Goal: Task Accomplishment & Management: Manage account settings

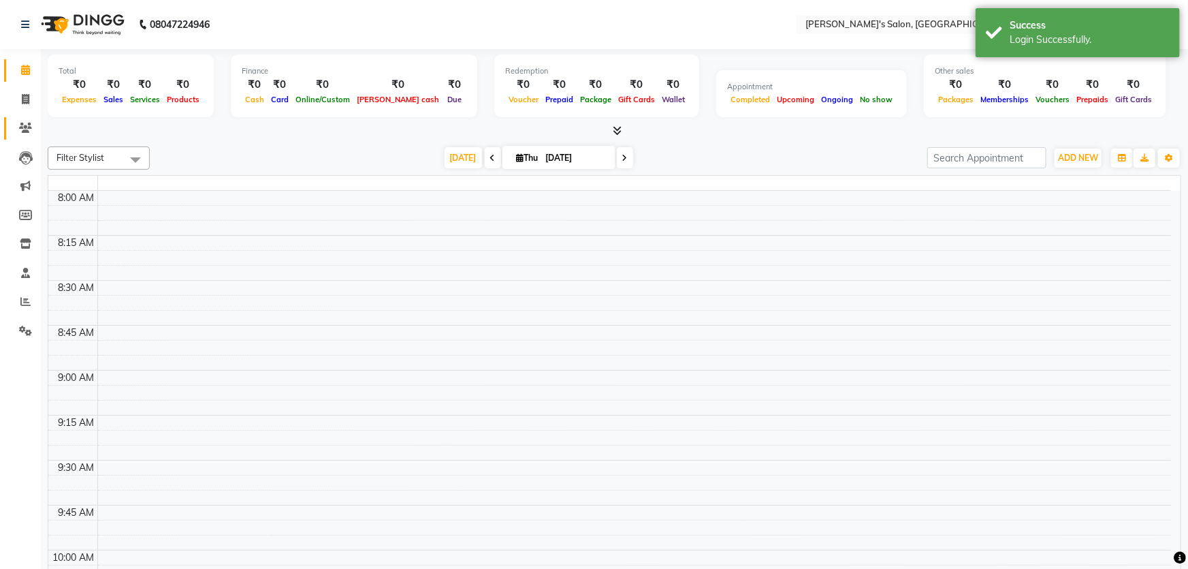
click at [19, 128] on icon at bounding box center [25, 128] width 13 height 10
select select "en"
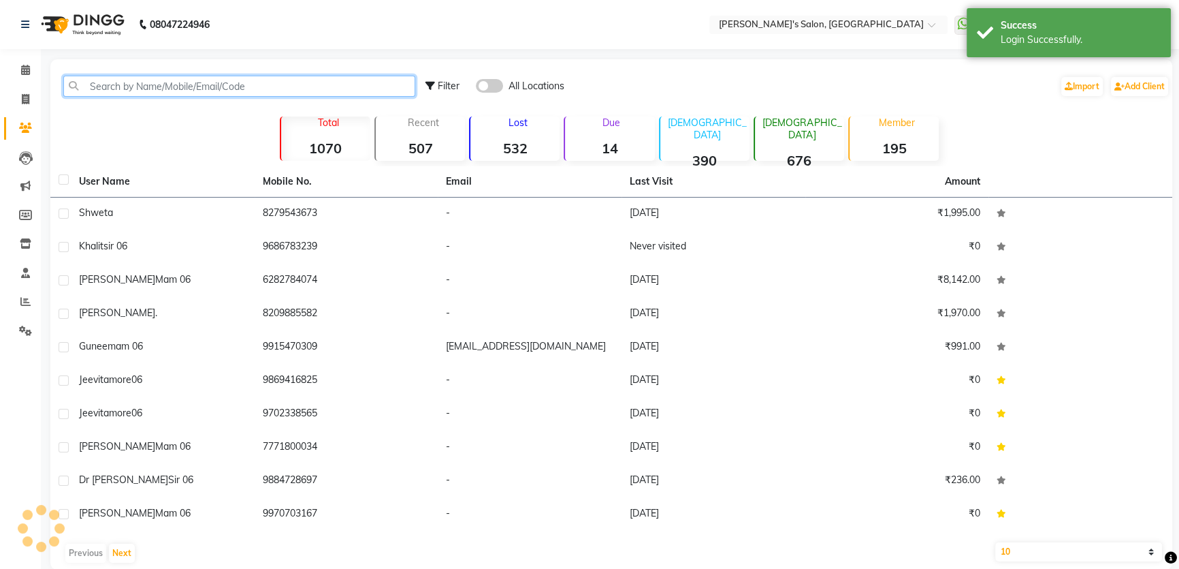
click at [123, 86] on input "text" at bounding box center [239, 86] width 352 height 21
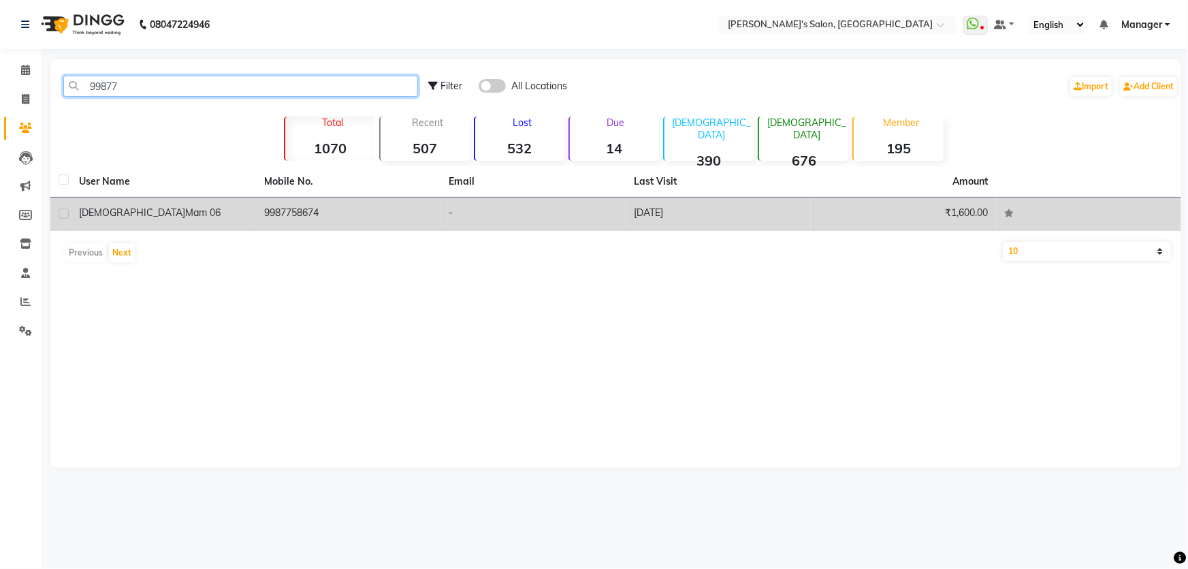
type input "99877"
click at [293, 214] on td "9987758674" at bounding box center [348, 213] width 185 height 33
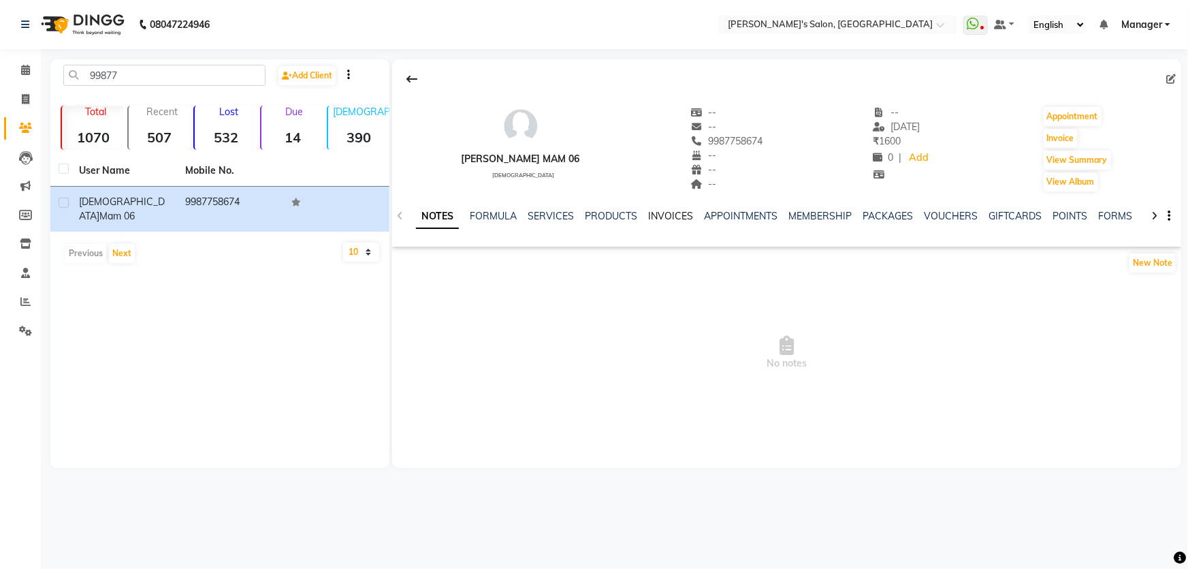
click at [659, 217] on link "INVOICES" at bounding box center [670, 216] width 45 height 12
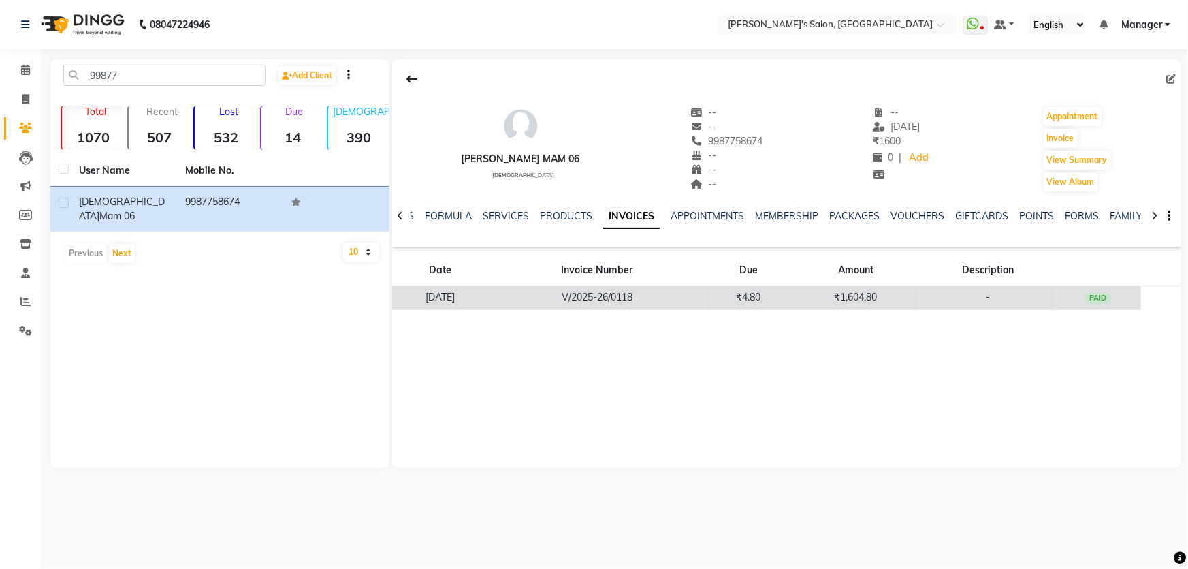
click at [869, 296] on td "₹1,604.80" at bounding box center [856, 298] width 128 height 24
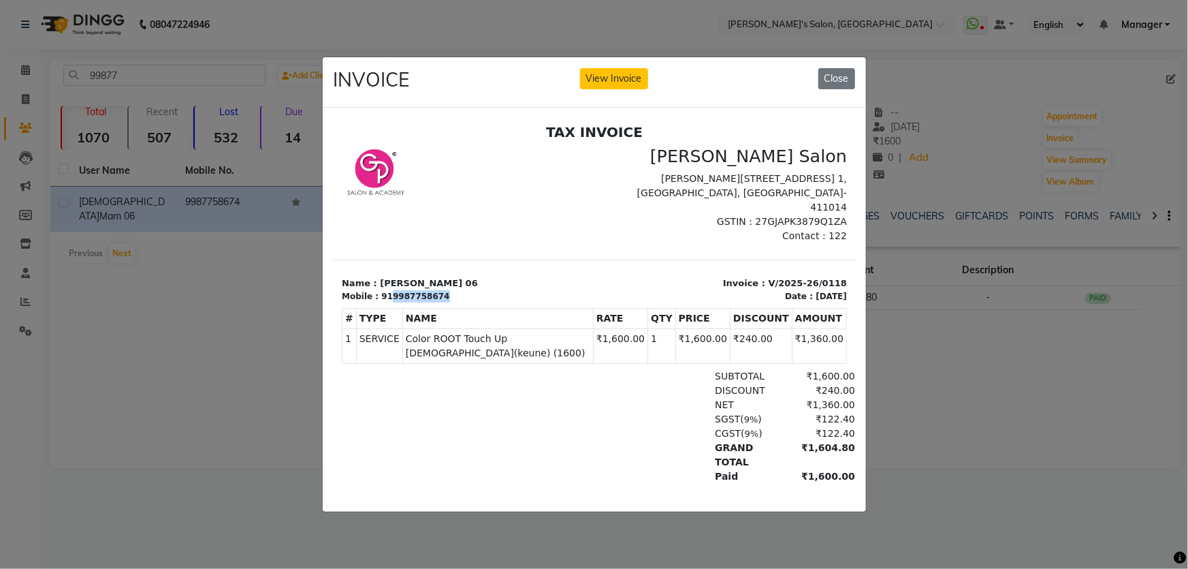
drag, startPoint x: 384, startPoint y: 279, endPoint x: 431, endPoint y: 279, distance: 47.0
click at [431, 290] on div "Mobile : 919987758674" at bounding box center [463, 296] width 244 height 12
copy div "9987758674"
click at [839, 74] on button "Close" at bounding box center [836, 78] width 37 height 21
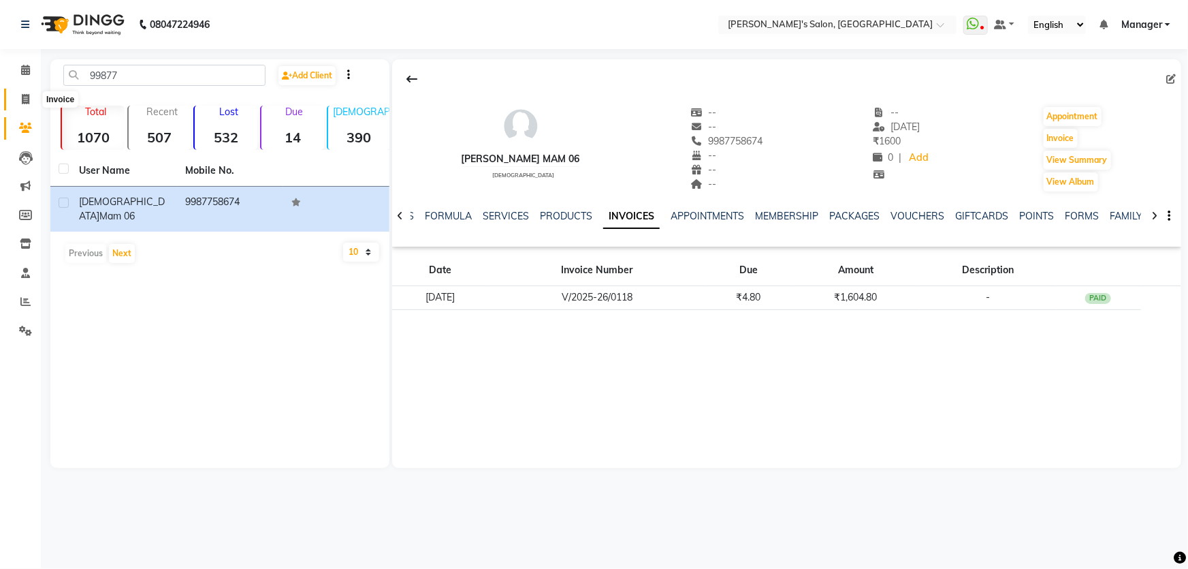
click at [30, 97] on span at bounding box center [26, 100] width 24 height 16
select select "7366"
select select "service"
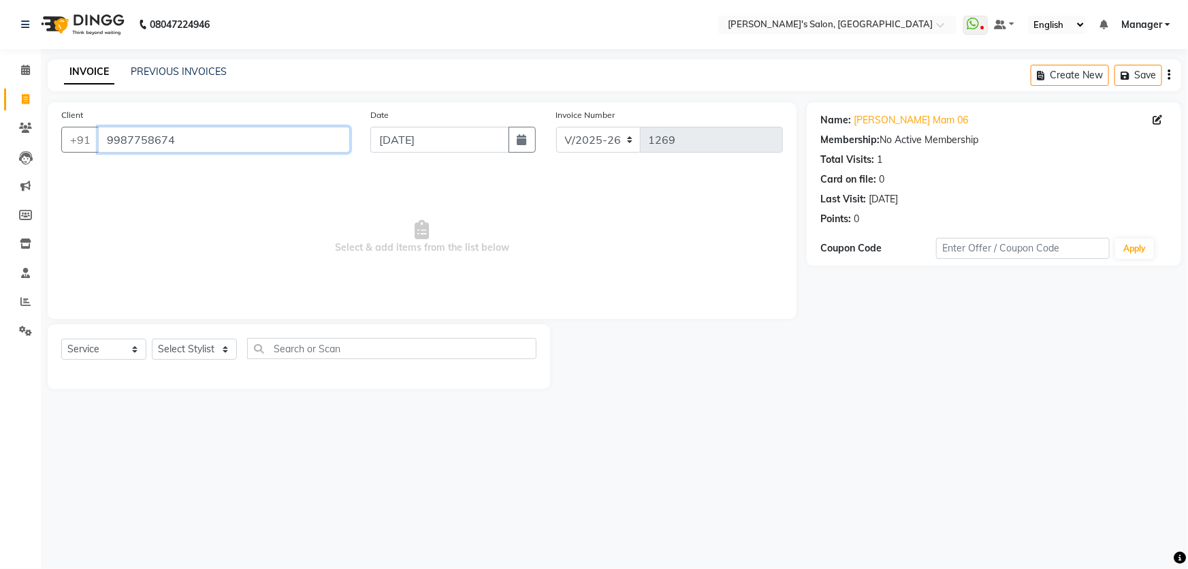
click at [172, 143] on input "9987758674" at bounding box center [224, 140] width 252 height 26
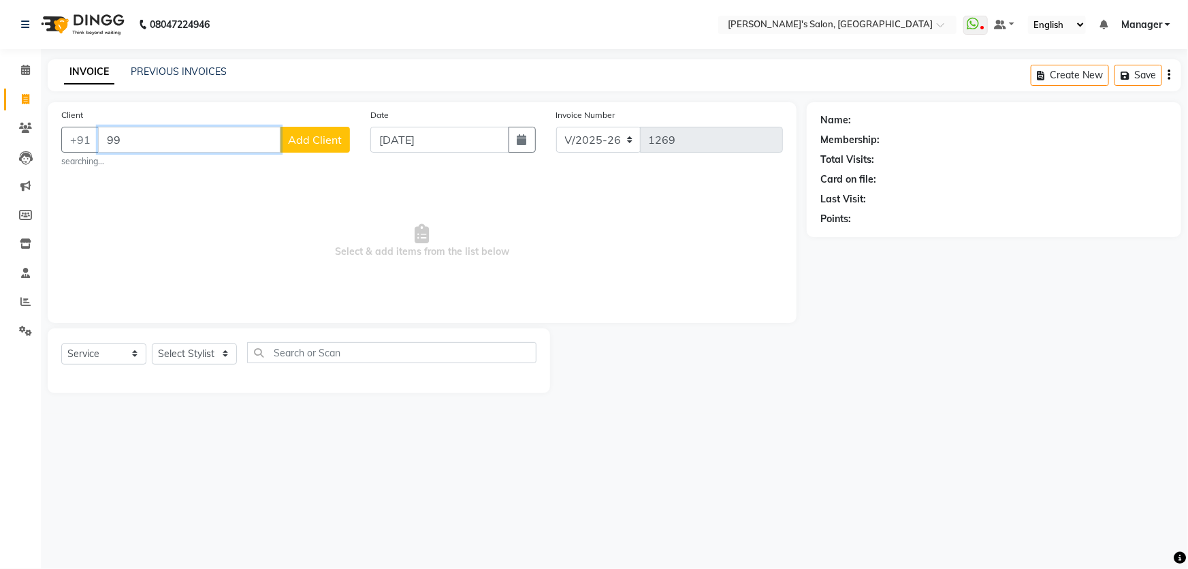
type input "9"
click at [27, 126] on icon at bounding box center [25, 128] width 13 height 10
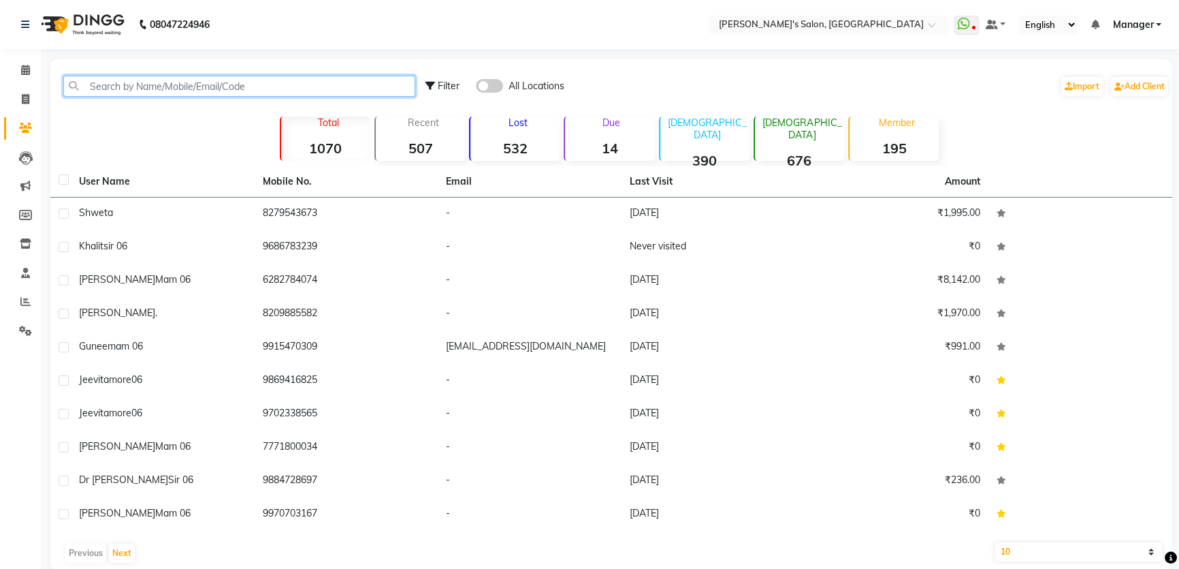
click at [116, 86] on input "text" at bounding box center [239, 86] width 352 height 21
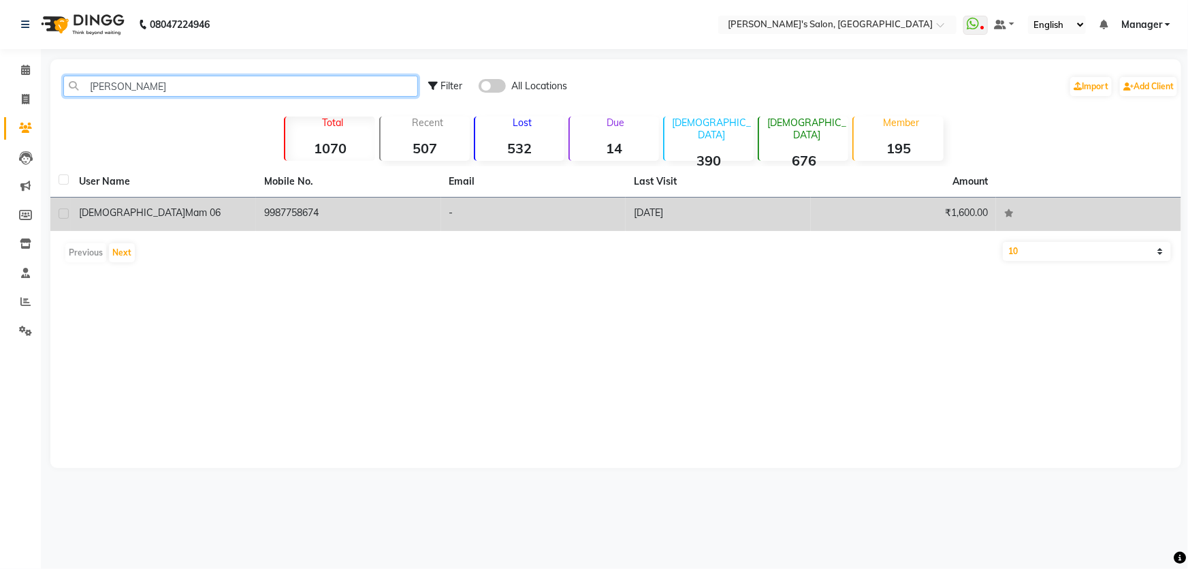
type input "[PERSON_NAME]"
click at [669, 216] on td "[DATE]" at bounding box center [718, 213] width 185 height 33
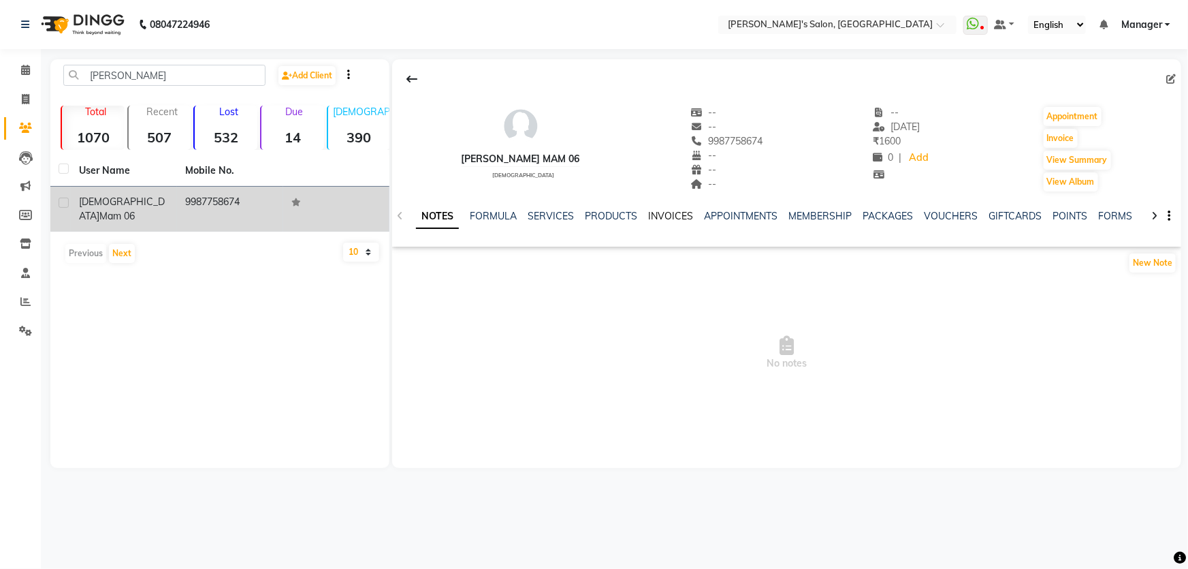
click at [673, 219] on link "INVOICES" at bounding box center [670, 216] width 45 height 12
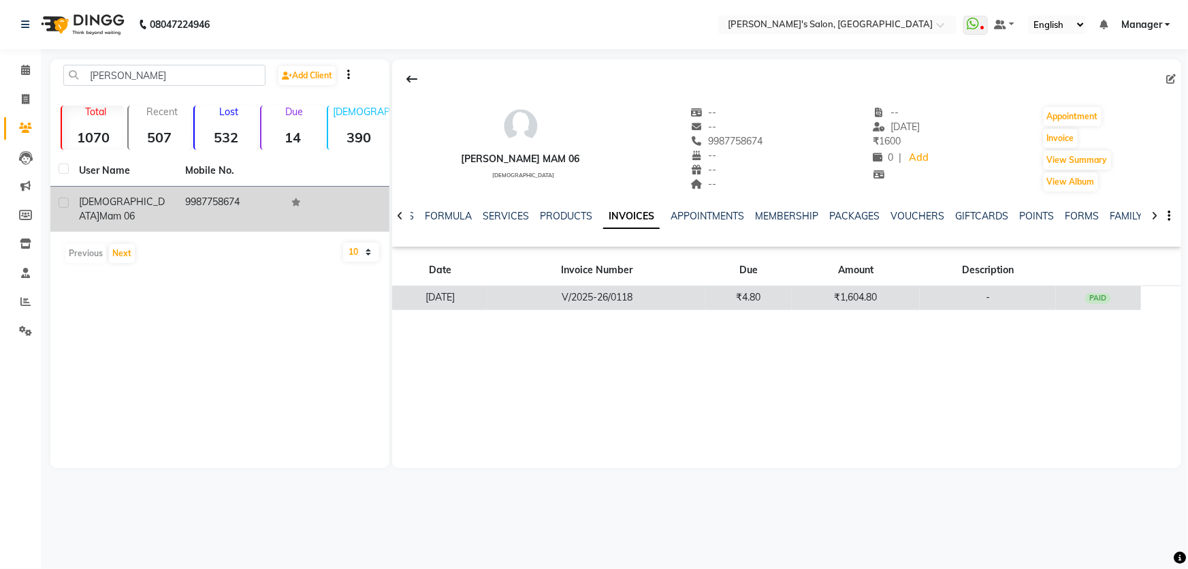
click at [842, 299] on td "₹1,604.80" at bounding box center [856, 298] width 128 height 24
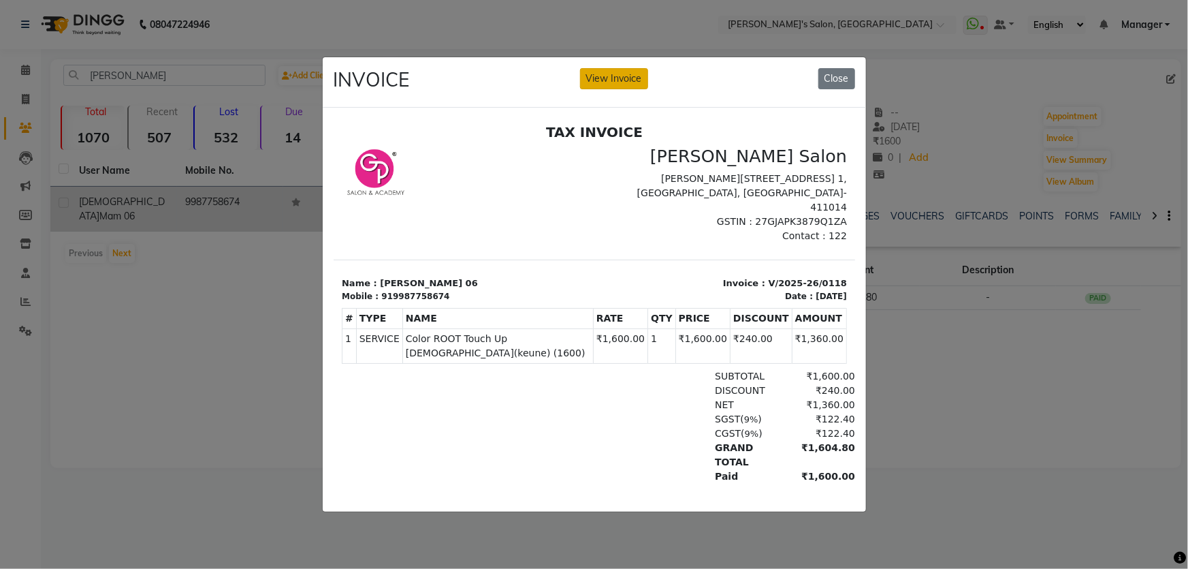
click at [619, 81] on button "View Invoice" at bounding box center [614, 78] width 68 height 21
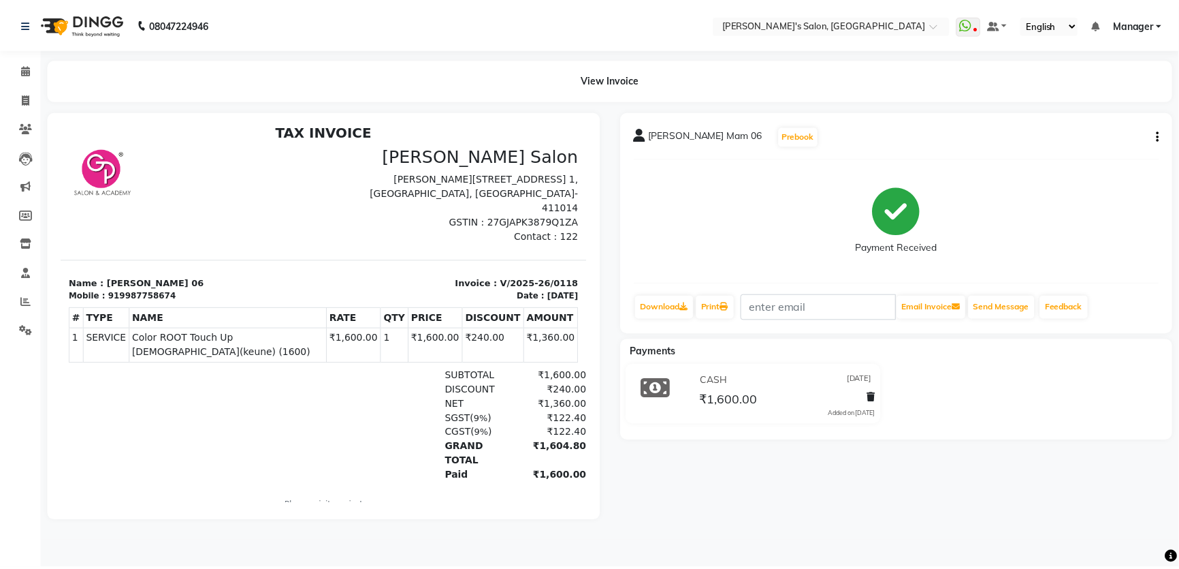
scroll to position [10, 0]
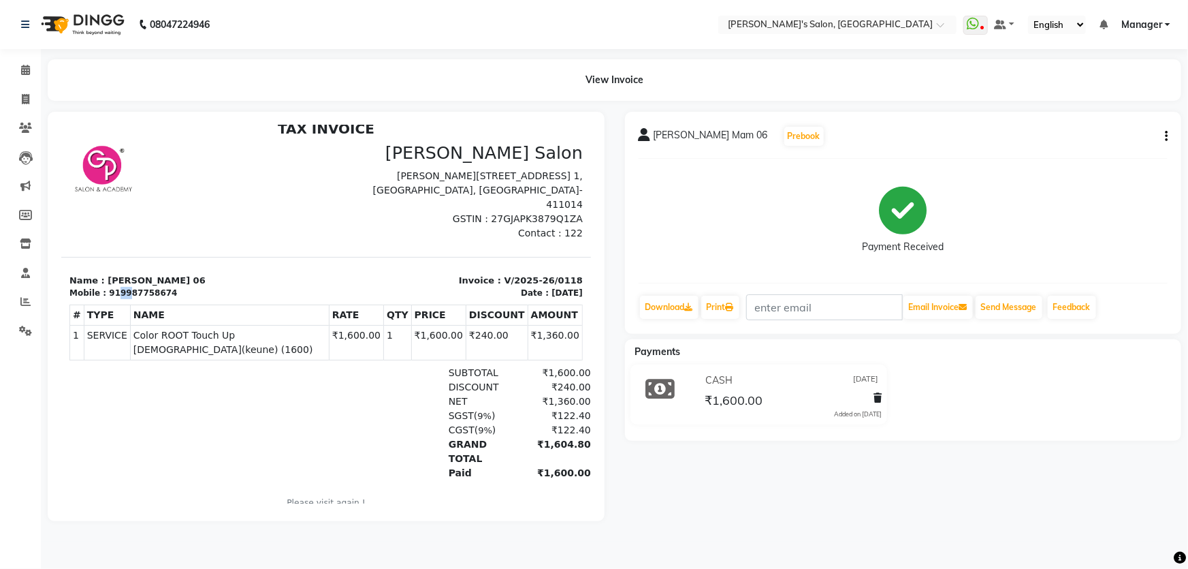
drag, startPoint x: 111, startPoint y: 274, endPoint x: 119, endPoint y: 278, distance: 9.1
click at [119, 286] on div "919987758674" at bounding box center [142, 292] width 68 height 12
click at [170, 286] on div "Mobile : 919987758674" at bounding box center [193, 292] width 249 height 12
drag, startPoint x: 111, startPoint y: 275, endPoint x: 170, endPoint y: 281, distance: 58.8
click at [170, 286] on div "Mobile : 919987758674" at bounding box center [193, 292] width 249 height 12
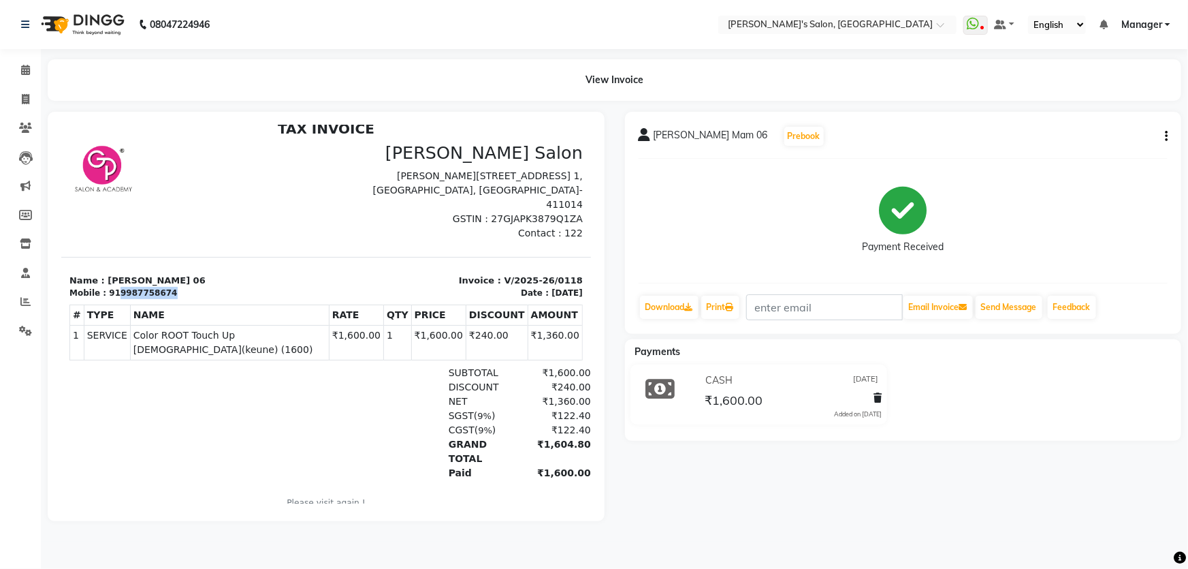
copy div "9987758674"
click at [24, 102] on icon at bounding box center [25, 99] width 7 height 10
select select "service"
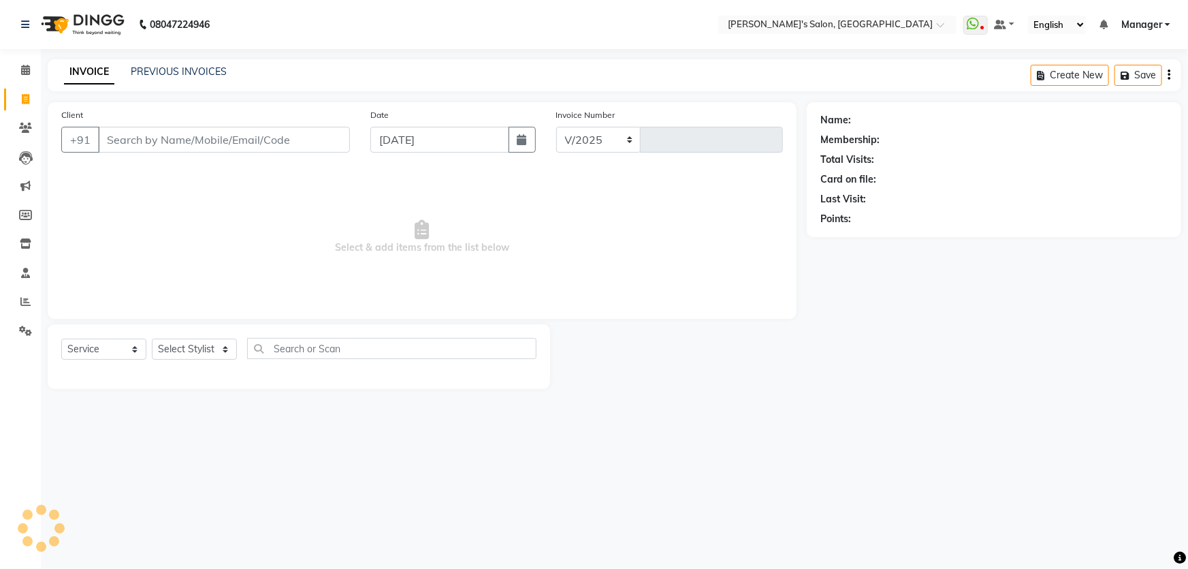
select select "7366"
type input "1269"
click at [136, 144] on input "Client" at bounding box center [224, 140] width 252 height 26
type input "9987758674"
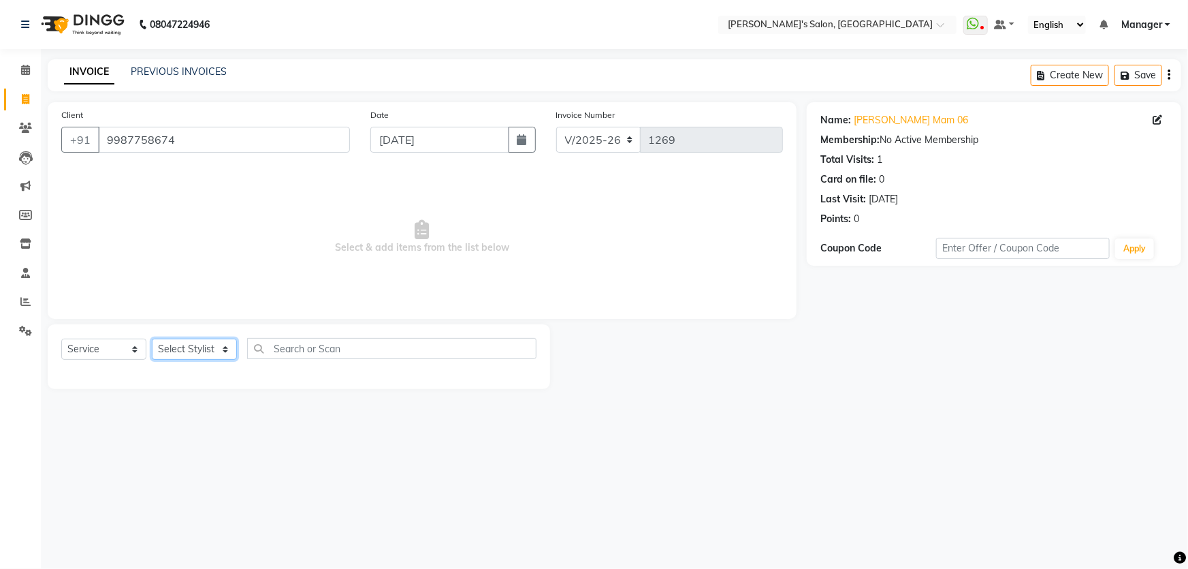
click at [227, 351] on select "Select Stylist AKASH ANIL KONDHAMANGALE Anjali Manager [PERSON_NAME] [PERSON_NA…" at bounding box center [194, 348] width 85 height 21
select select "67670"
click at [152, 338] on select "Select Stylist AKASH ANIL KONDHAMANGALE Anjali Manager [PERSON_NAME] [PERSON_NA…" at bounding box center [194, 348] width 85 height 21
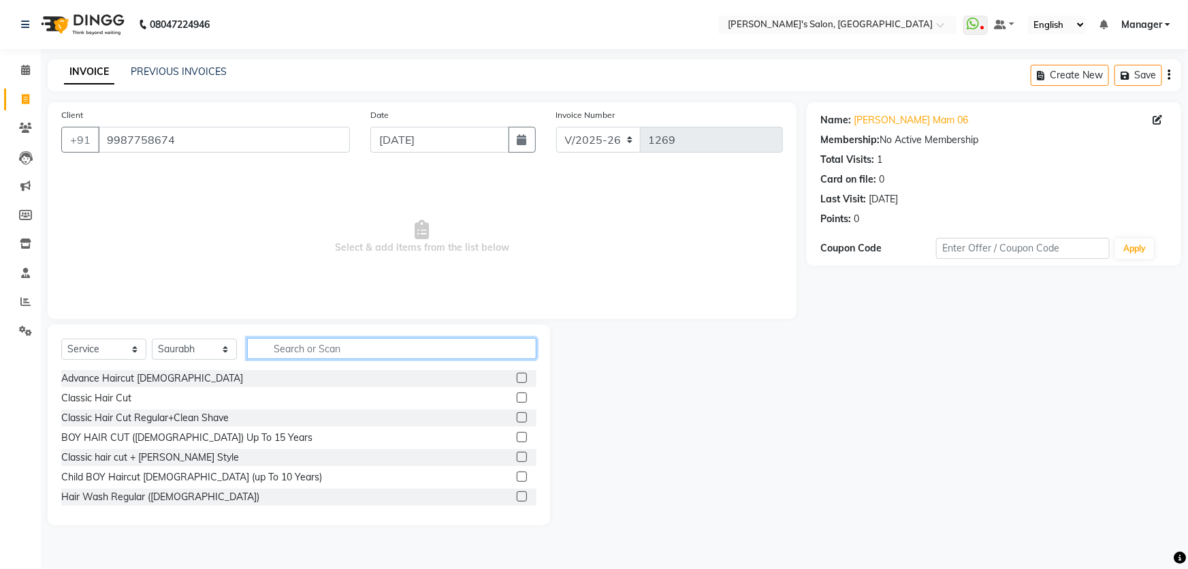
click at [305, 347] on input "text" at bounding box center [391, 348] width 289 height 21
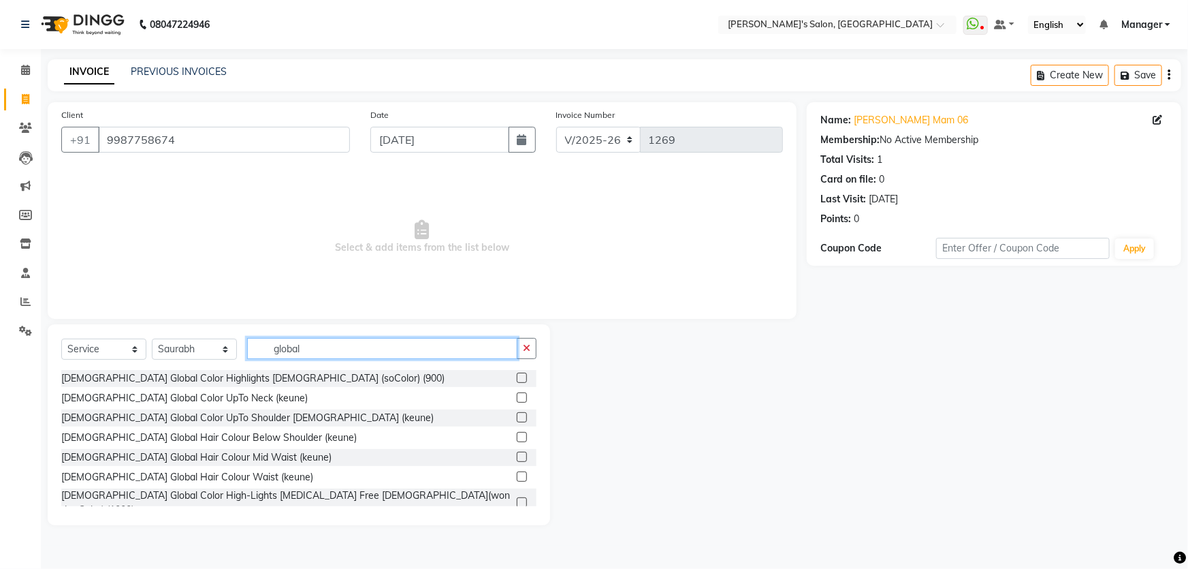
type input "global"
click at [517, 452] on label at bounding box center [522, 456] width 10 height 10
click at [517, 453] on input "checkbox" at bounding box center [521, 457] width 9 height 9
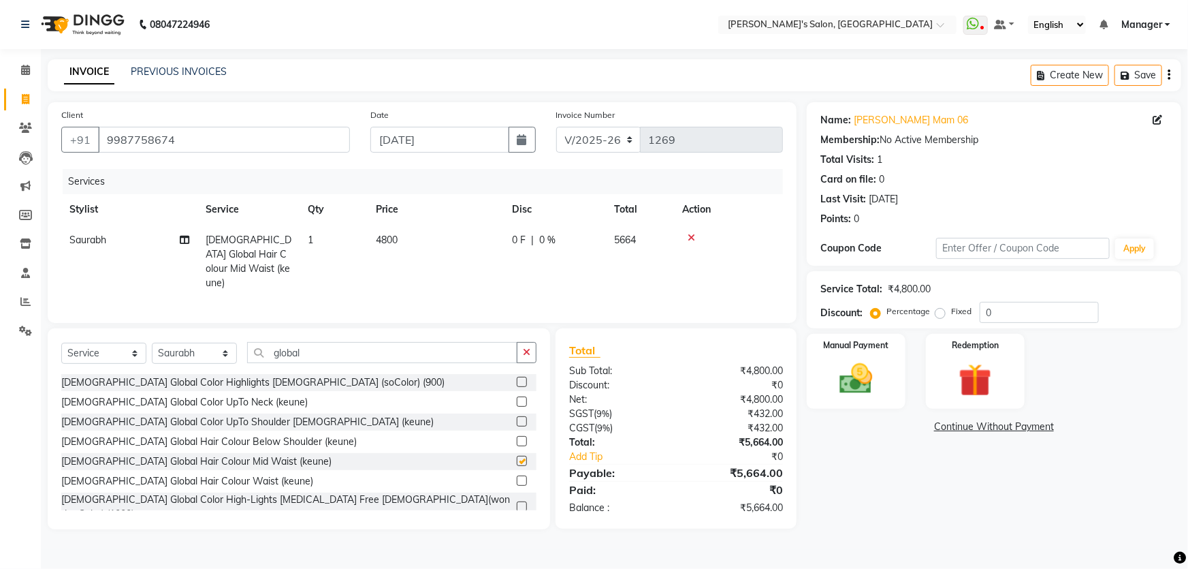
checkbox input "false"
click at [1144, 76] on button "Save" at bounding box center [1139, 75] width 48 height 21
click at [29, 67] on icon at bounding box center [25, 70] width 9 height 10
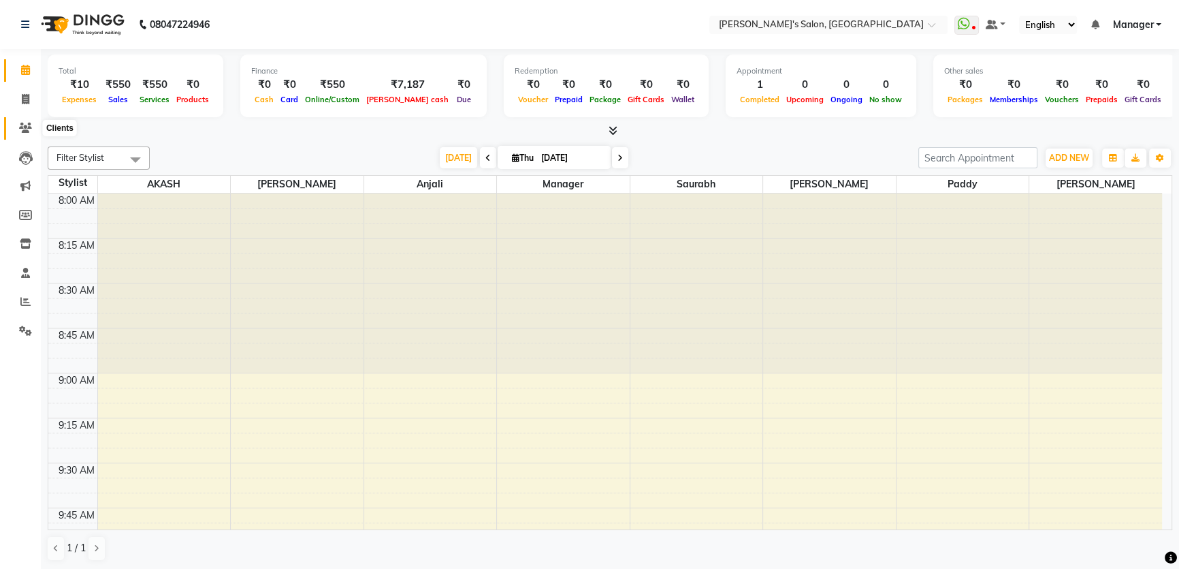
click at [32, 129] on span at bounding box center [26, 129] width 24 height 16
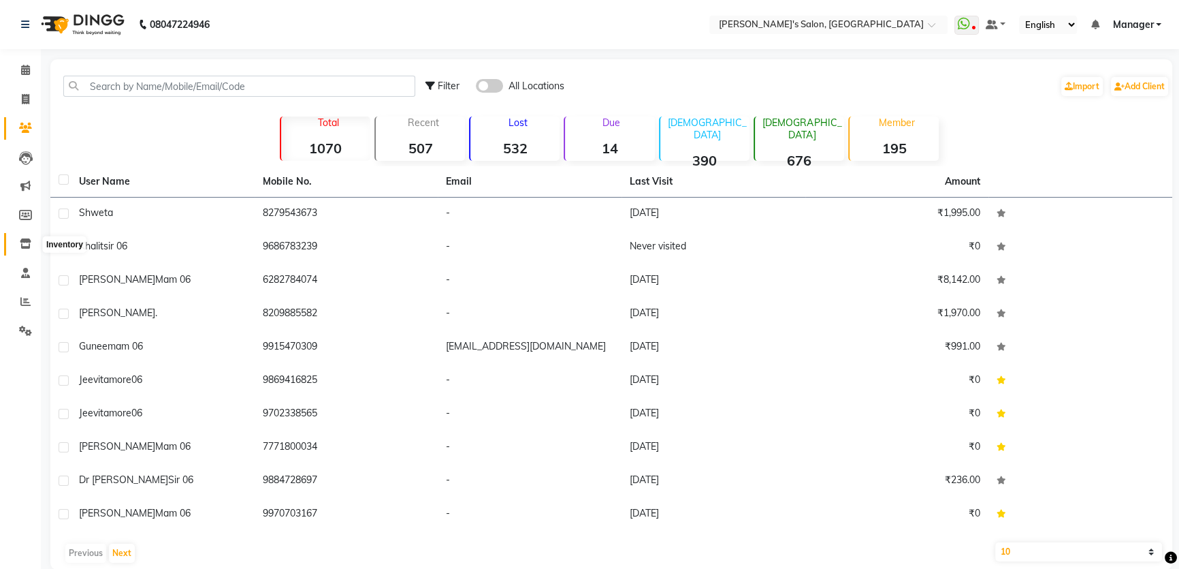
click at [25, 237] on span at bounding box center [26, 244] width 24 height 16
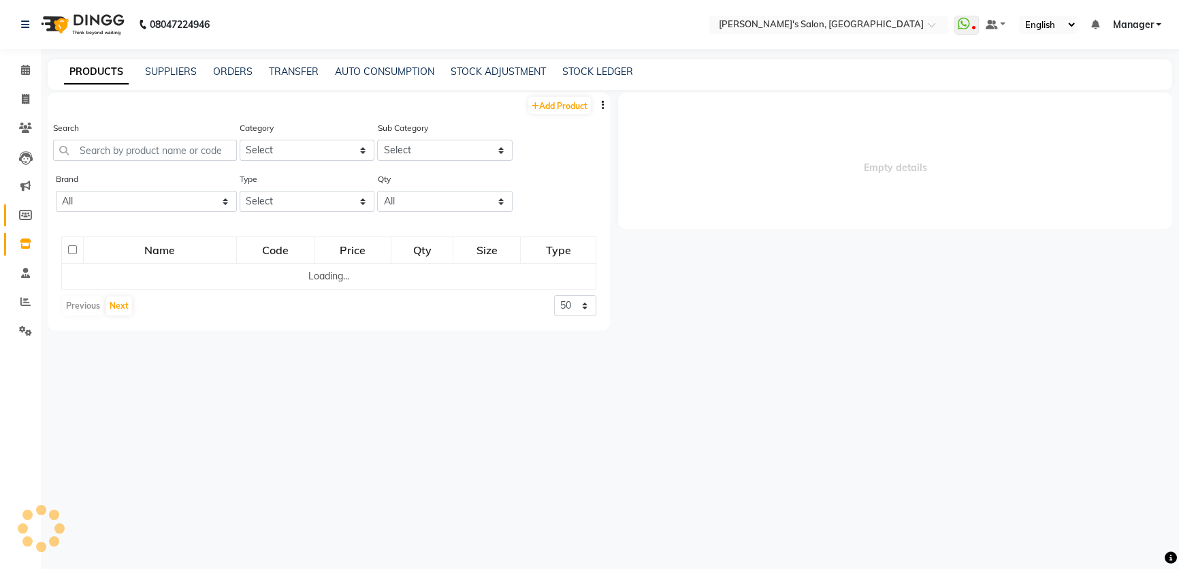
select select
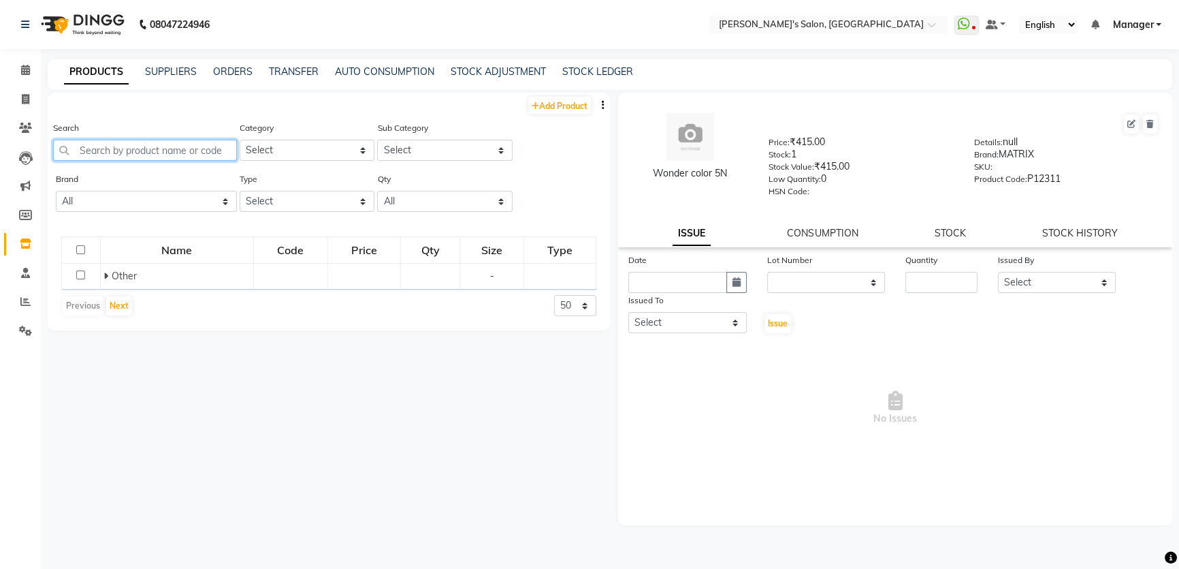
click at [123, 146] on input "text" at bounding box center [145, 150] width 184 height 21
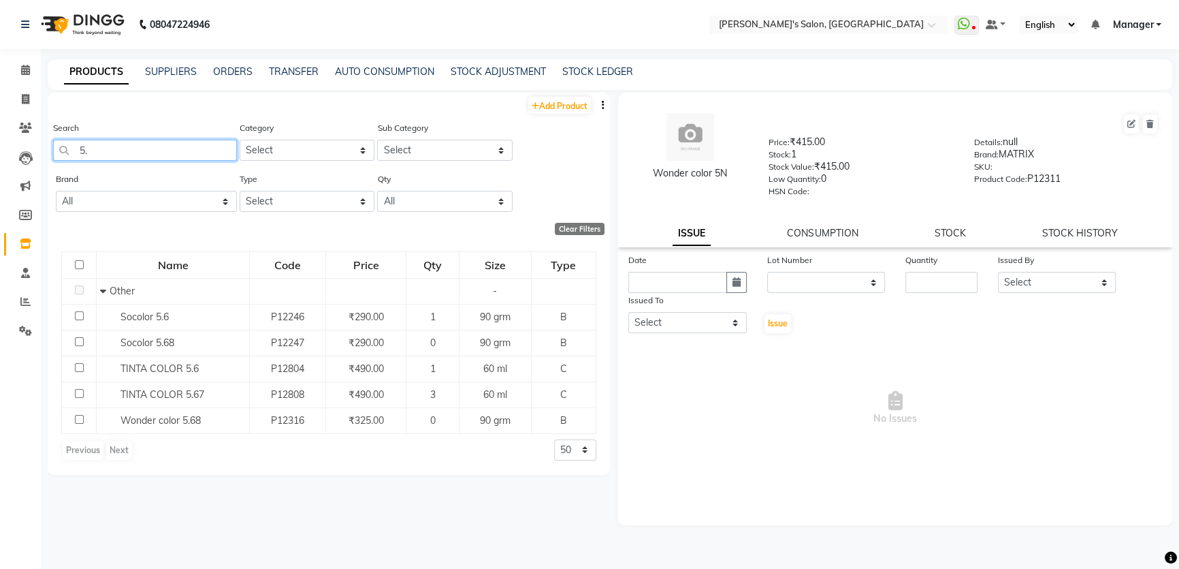
type input "5"
click at [156, 150] on input "5.6" at bounding box center [145, 150] width 184 height 21
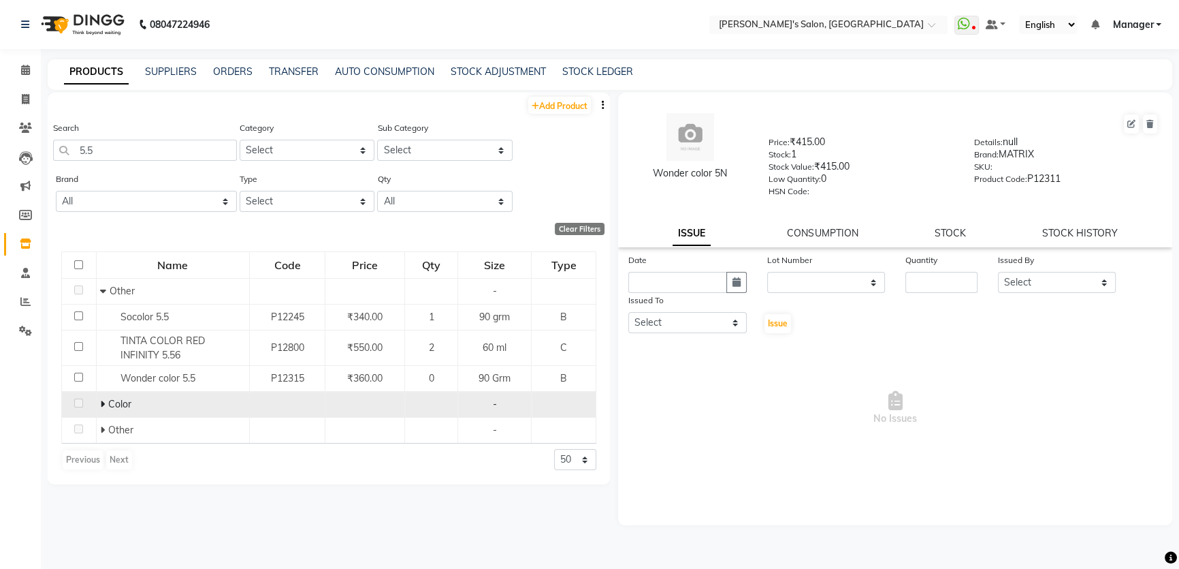
click at [100, 406] on icon at bounding box center [102, 404] width 5 height 10
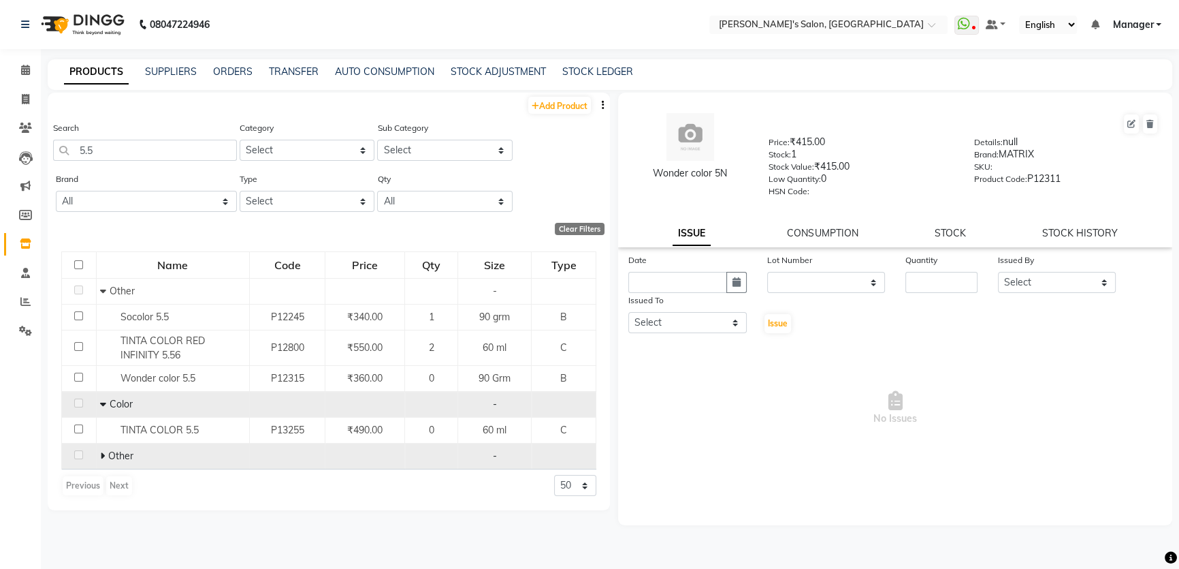
click at [101, 458] on icon at bounding box center [102, 456] width 5 height 10
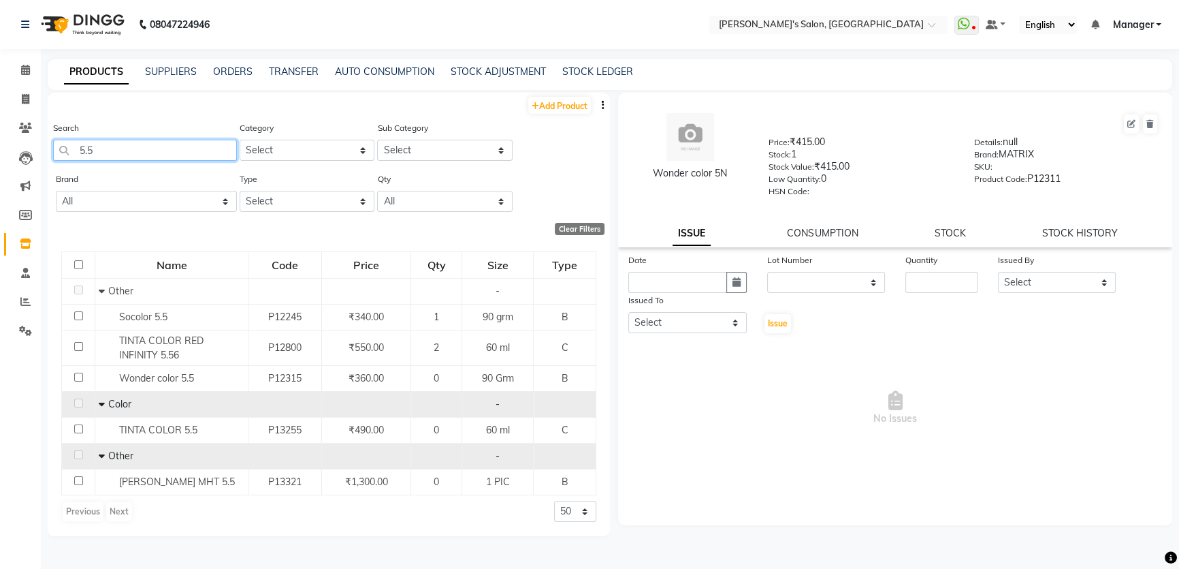
click at [148, 144] on input "5.5" at bounding box center [145, 150] width 184 height 21
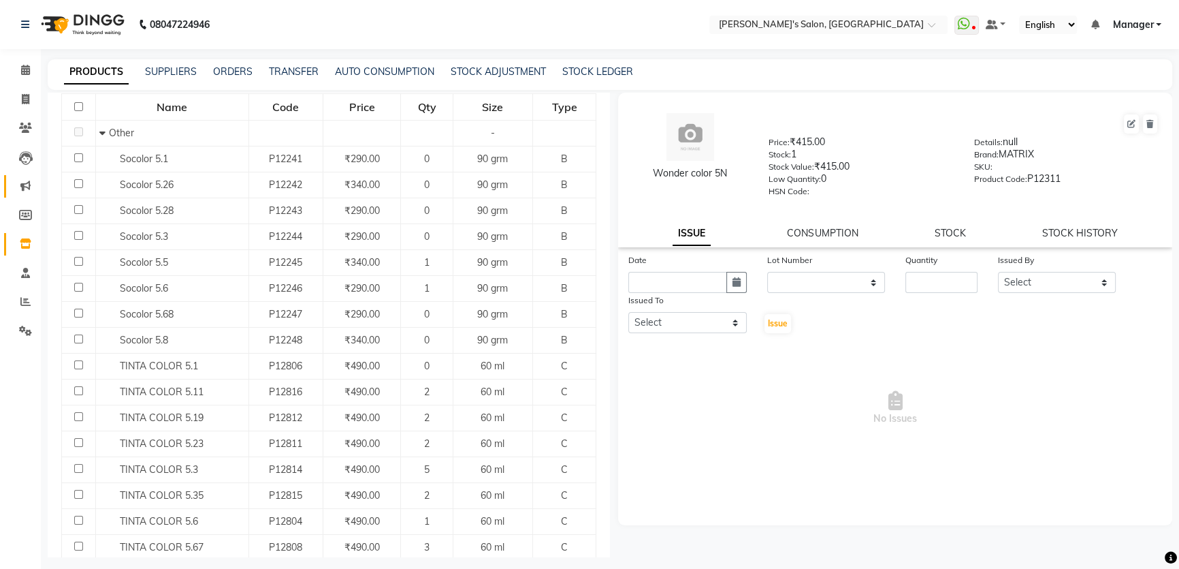
scroll to position [123, 0]
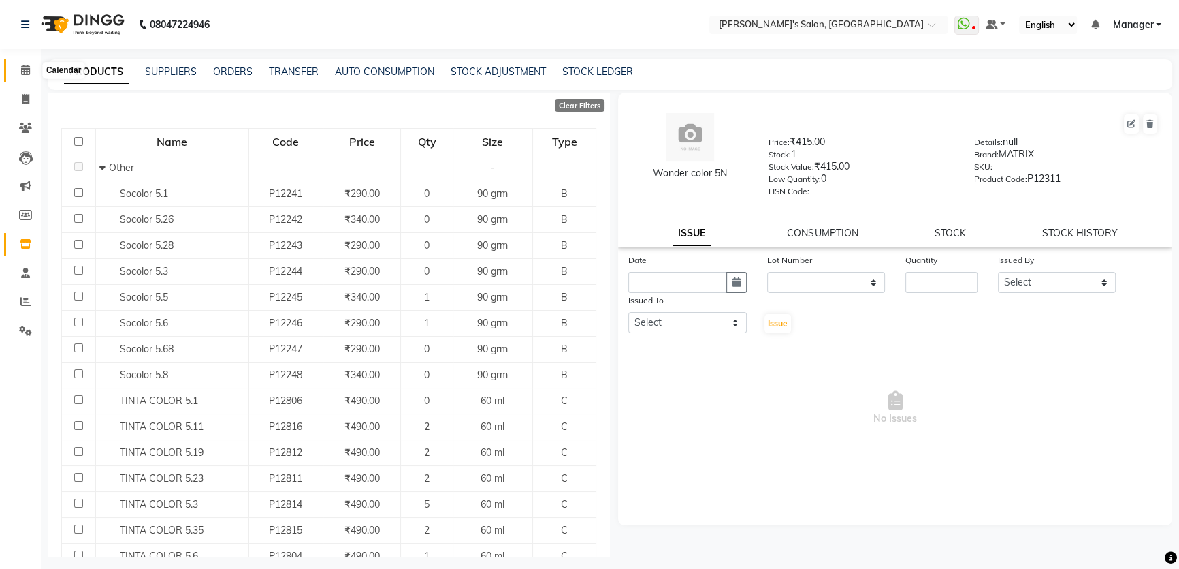
type input "5."
click at [22, 68] on icon at bounding box center [25, 70] width 9 height 10
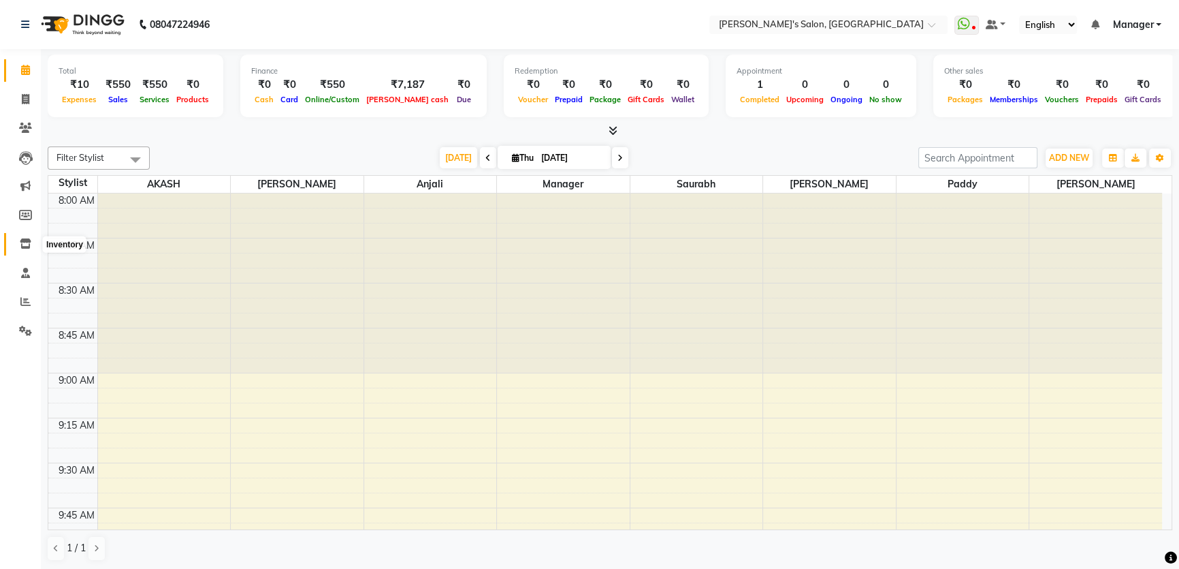
click at [29, 240] on icon at bounding box center [26, 243] width 12 height 10
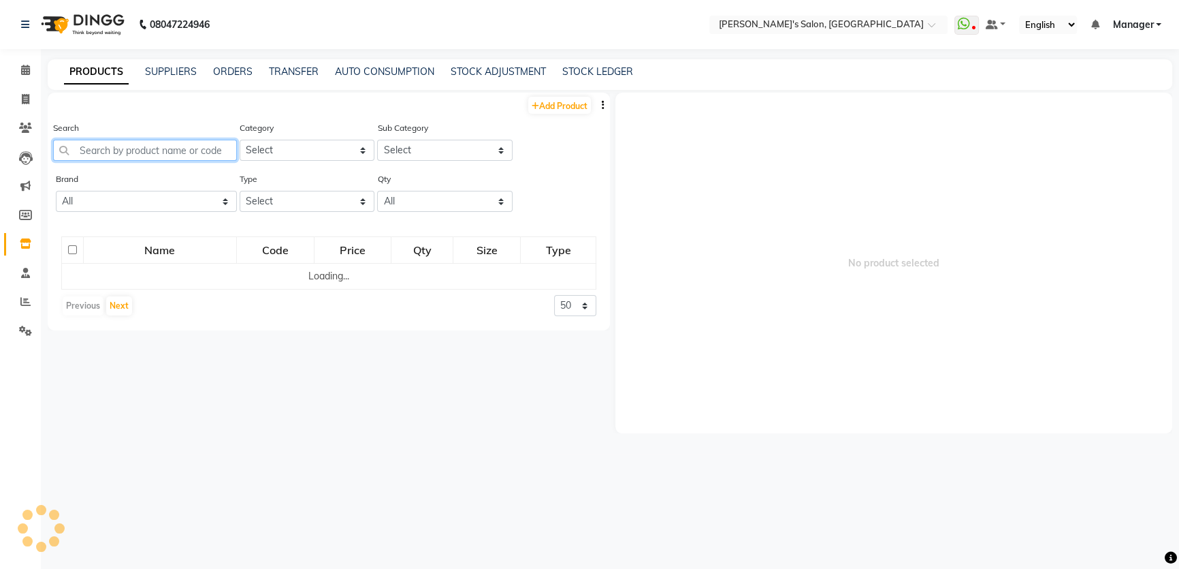
click at [107, 146] on input "text" at bounding box center [145, 150] width 184 height 21
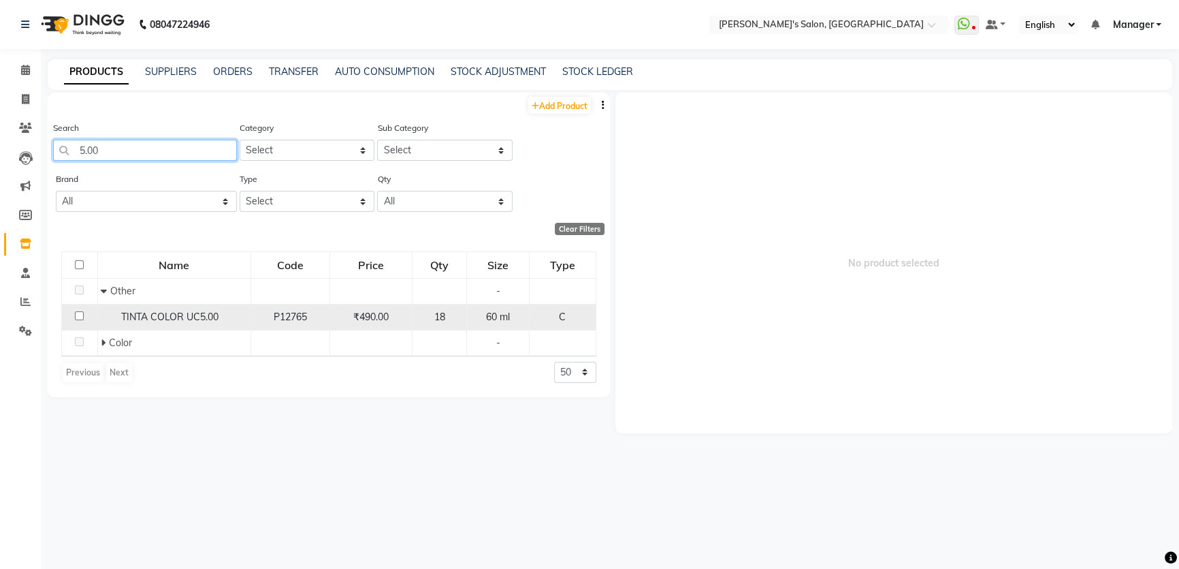
type input "5.00"
click at [418, 319] on td "18" at bounding box center [439, 317] width 55 height 26
click at [374, 317] on span "₹490.00" at bounding box center [370, 316] width 35 height 12
select select
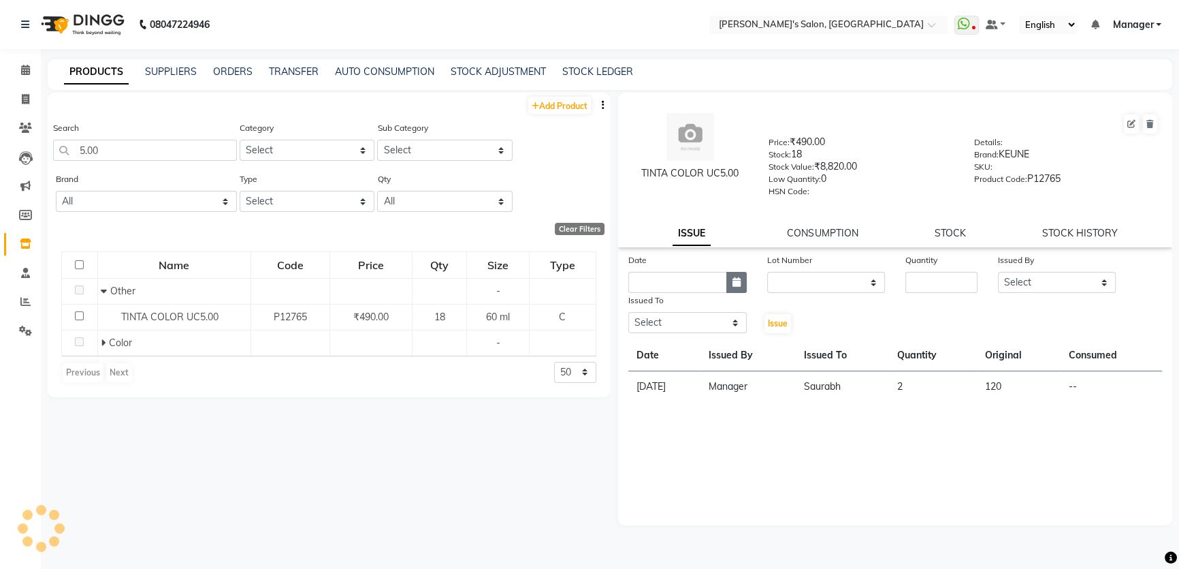
click at [737, 285] on icon "button" at bounding box center [737, 282] width 8 height 10
select select "9"
select select "2025"
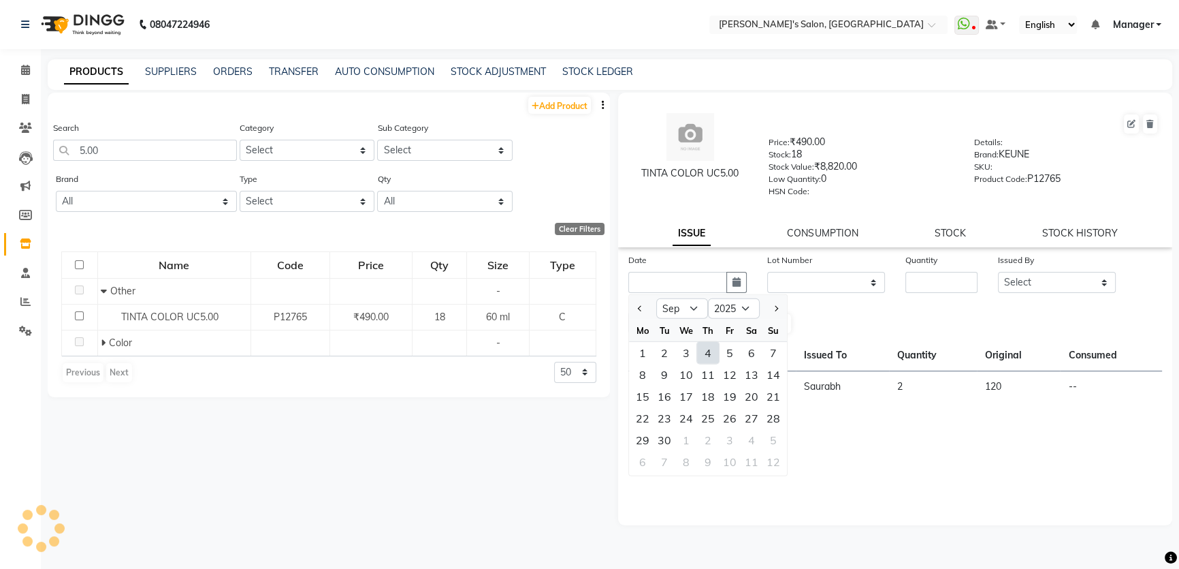
click at [710, 360] on div "4" at bounding box center [708, 353] width 22 height 22
type input "[DATE]"
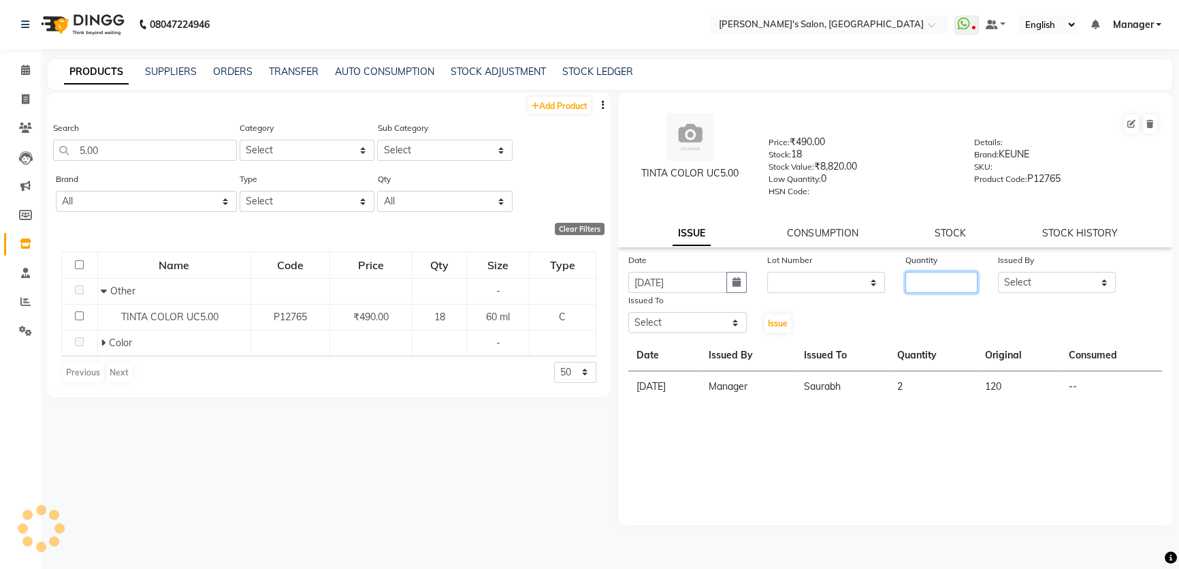
click at [953, 284] on input "number" at bounding box center [942, 282] width 72 height 21
type input "1"
click at [1095, 279] on select "Select AKASH [PERSON_NAME] Anjali Manager [PERSON_NAME] [PERSON_NAME] [PERSON_N…" at bounding box center [1057, 282] width 118 height 21
select select "63835"
click at [998, 274] on select "Select AKASH [PERSON_NAME] Anjali Manager [PERSON_NAME] [PERSON_NAME] [PERSON_N…" at bounding box center [1057, 282] width 118 height 21
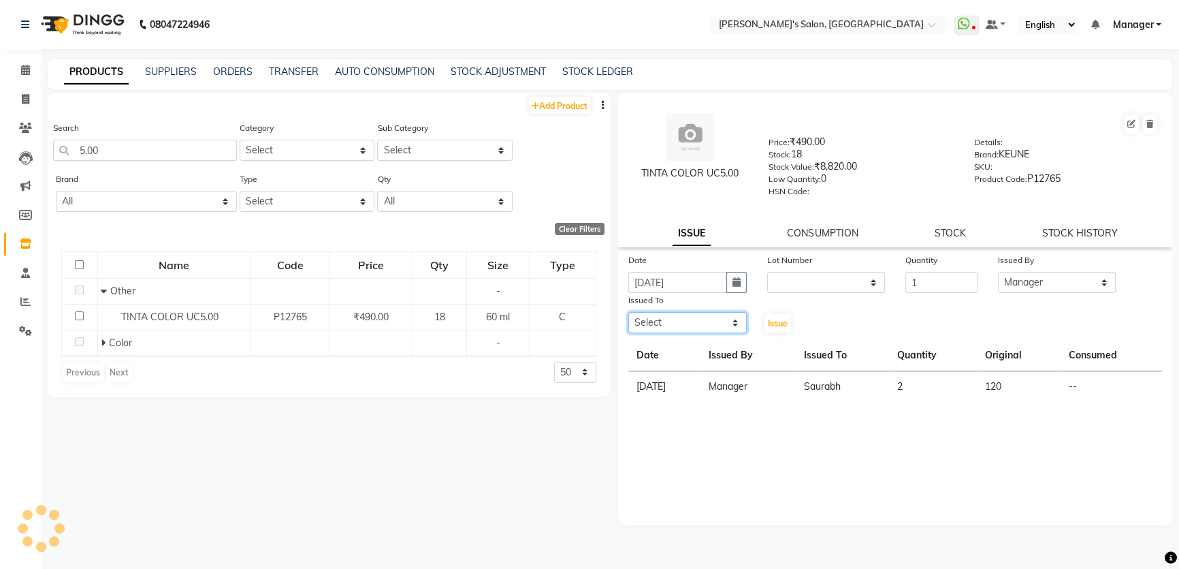
click at [737, 321] on select "Select AKASH [PERSON_NAME] Anjali Manager [PERSON_NAME] [PERSON_NAME] [PERSON_N…" at bounding box center [687, 322] width 118 height 21
select select "67670"
click at [628, 315] on select "Select AKASH [PERSON_NAME] Anjali Manager [PERSON_NAME] [PERSON_NAME] [PERSON_N…" at bounding box center [687, 322] width 118 height 21
click at [774, 325] on span "Issue" at bounding box center [778, 323] width 20 height 10
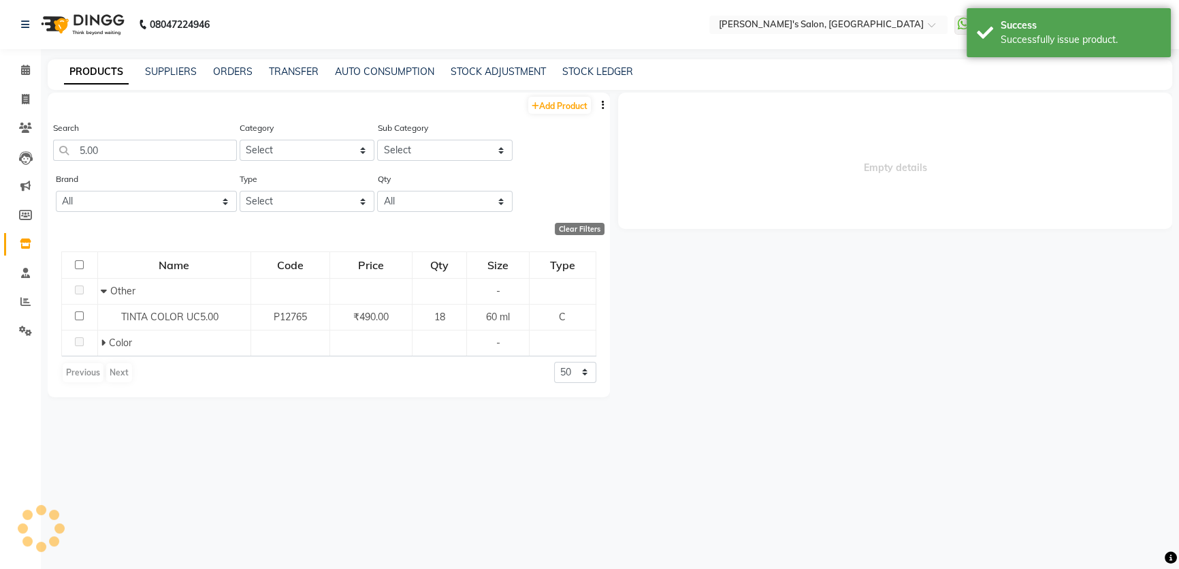
select select
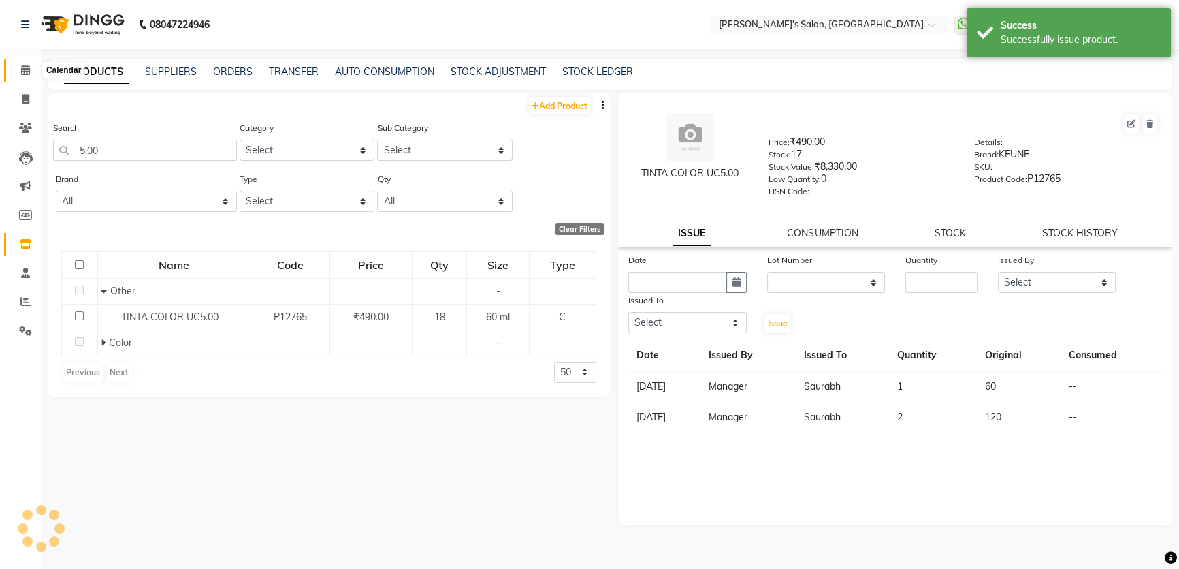
click at [21, 71] on icon at bounding box center [25, 70] width 9 height 10
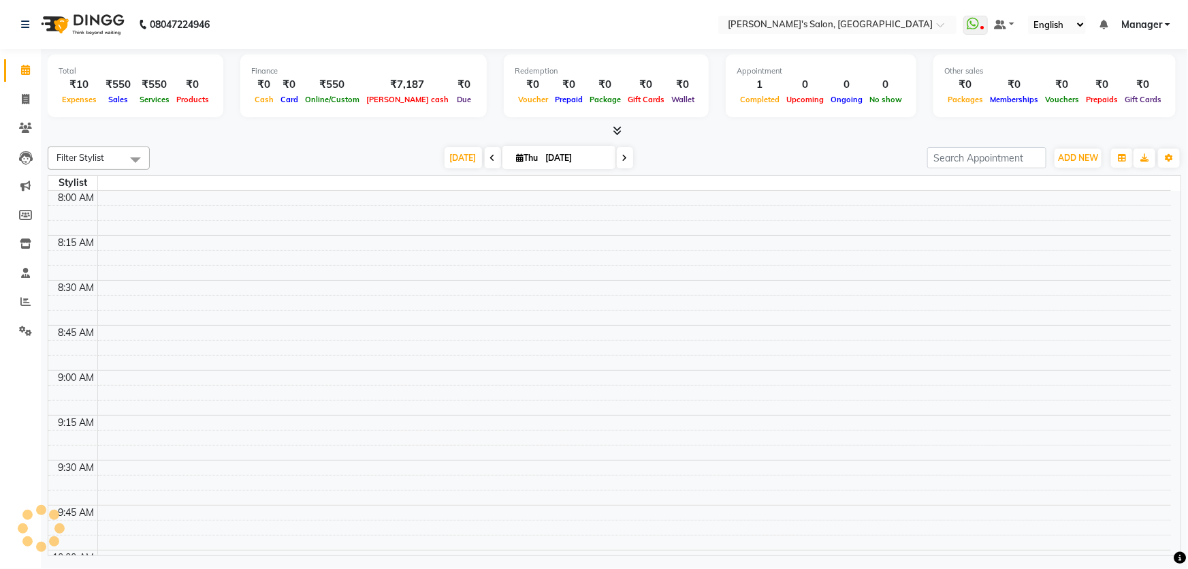
click at [1131, 124] on div at bounding box center [615, 131] width 1134 height 14
click at [1168, 23] on nav "08047224946 Select Location × Girja's Salon, Kharadi WhatsApp Status ✕ Status: …" at bounding box center [594, 24] width 1188 height 49
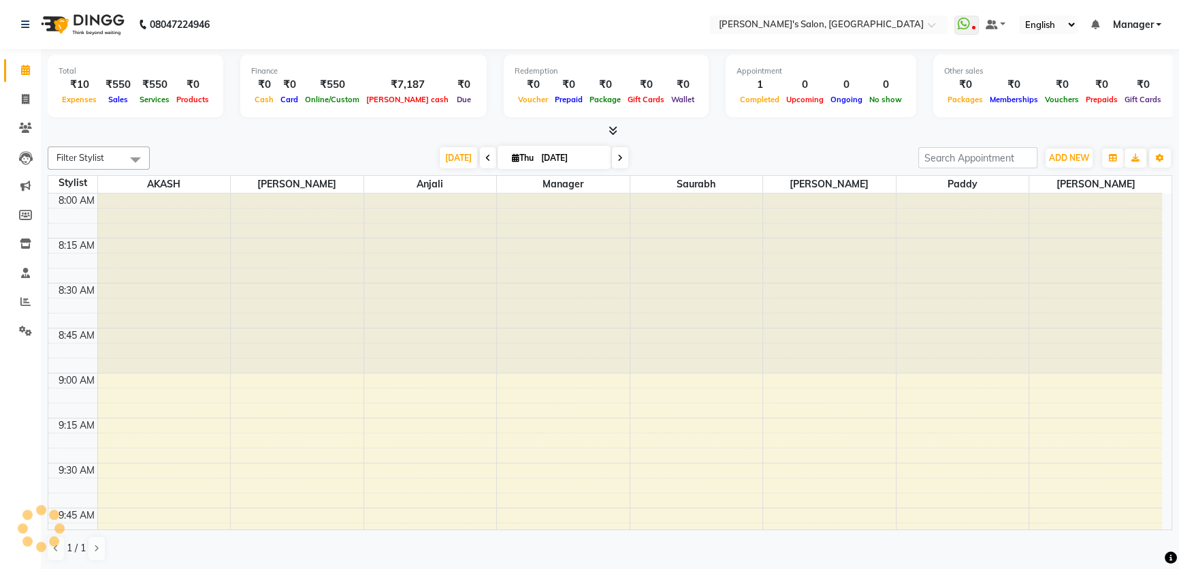
click at [1156, 23] on link "Manager" at bounding box center [1137, 25] width 49 height 14
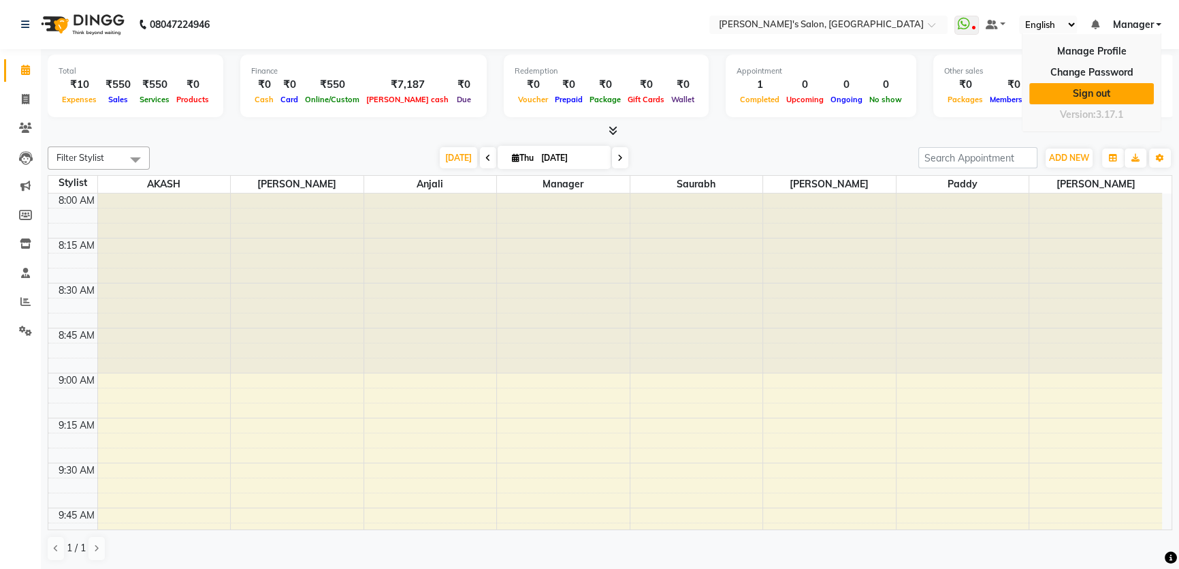
click at [1112, 94] on link "Sign out" at bounding box center [1092, 93] width 125 height 21
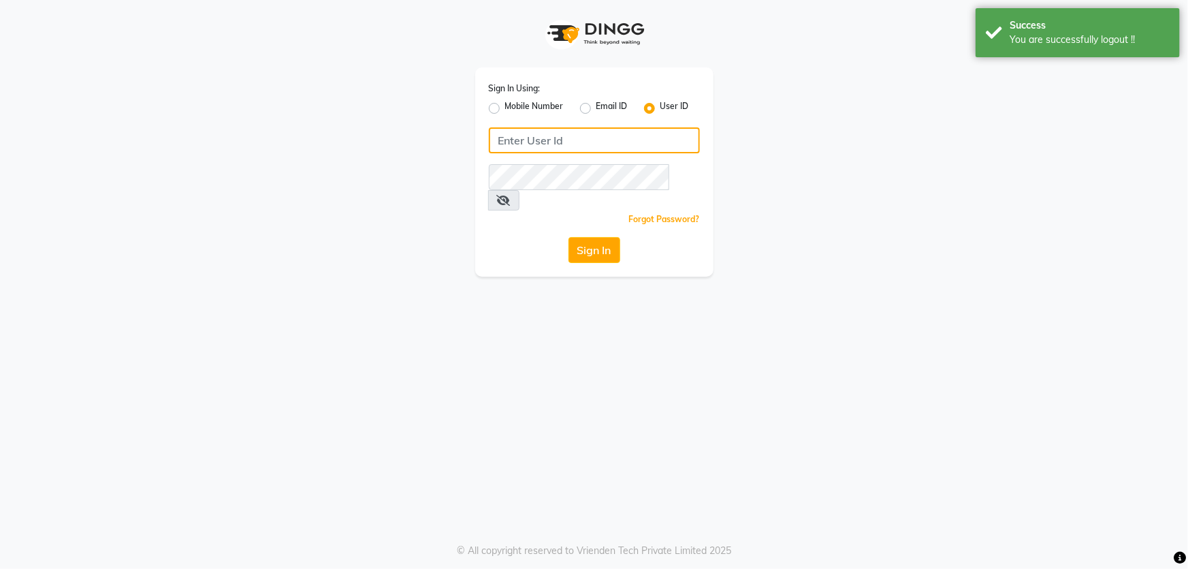
type input "8279543673"
click at [505, 108] on label "Mobile Number" at bounding box center [534, 108] width 59 height 16
click at [505, 108] on input "Mobile Number" at bounding box center [509, 104] width 9 height 9
radio input "true"
radio input "false"
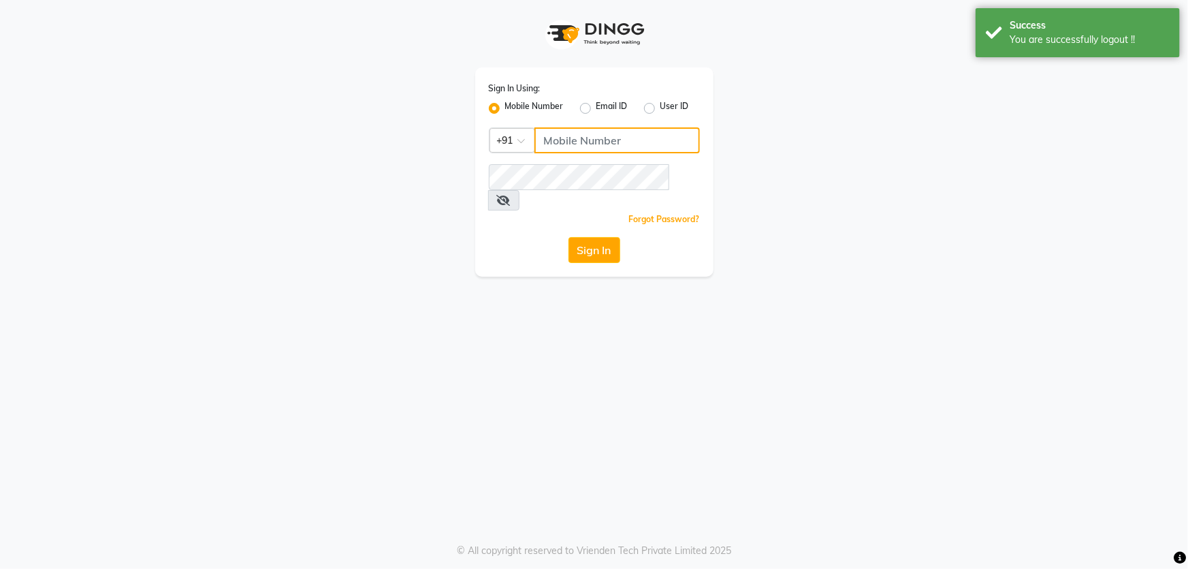
click at [576, 143] on input "Username" at bounding box center [616, 140] width 165 height 26
type input "8279543673"
click at [583, 237] on button "Sign In" at bounding box center [595, 250] width 52 height 26
